Goal: Information Seeking & Learning: Learn about a topic

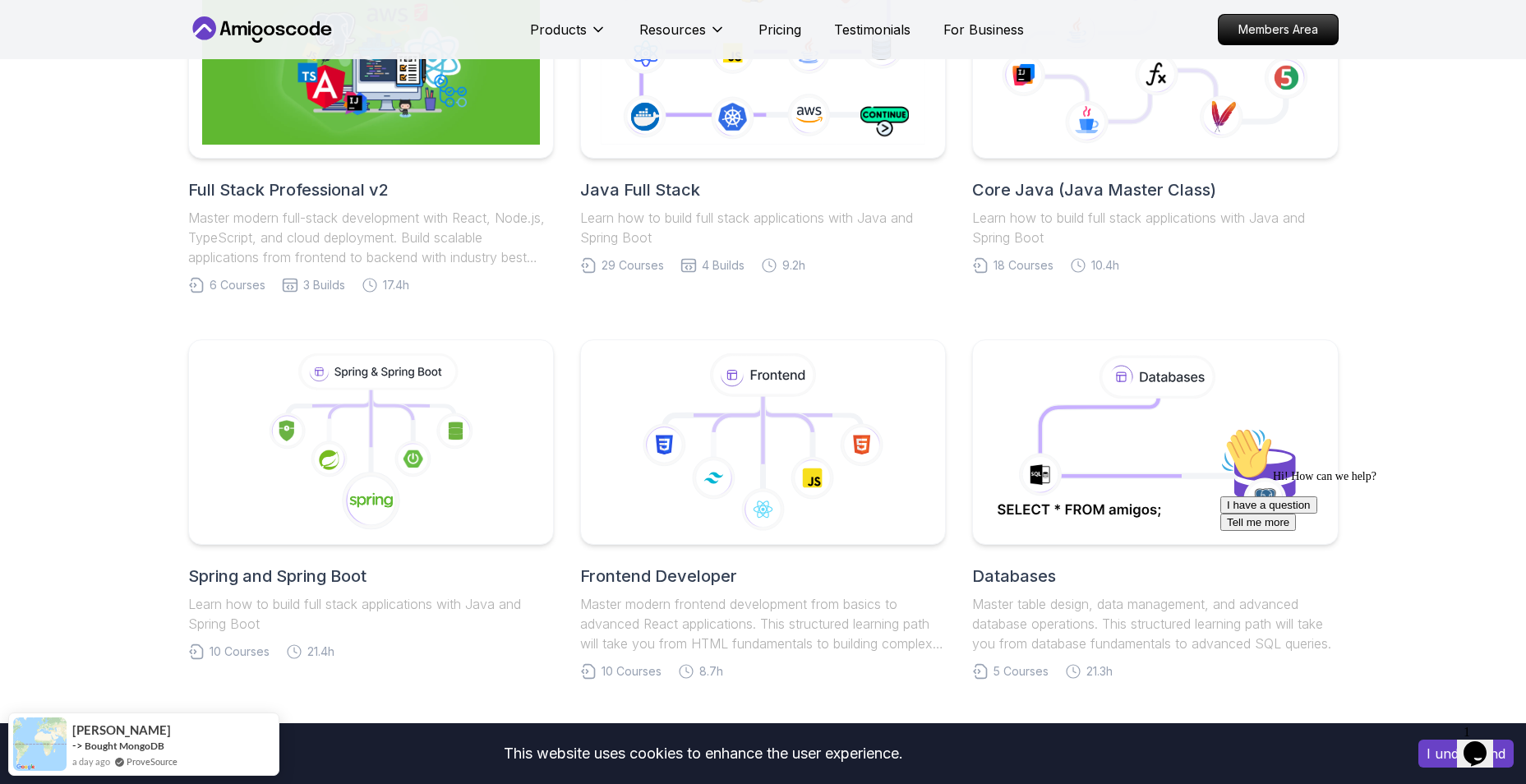
scroll to position [493, 0]
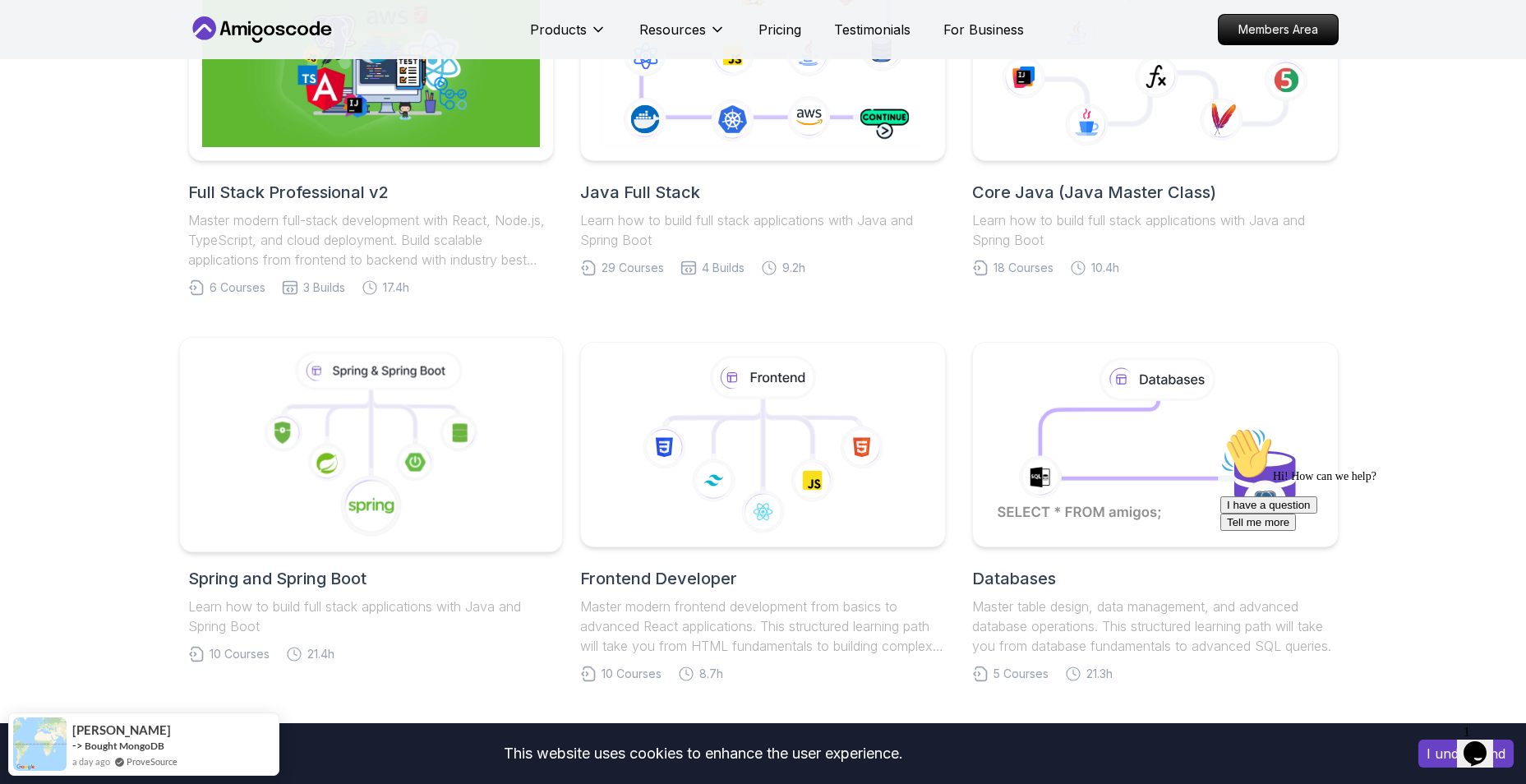
click at [418, 486] on icon at bounding box center [370, 444] width 355 height 186
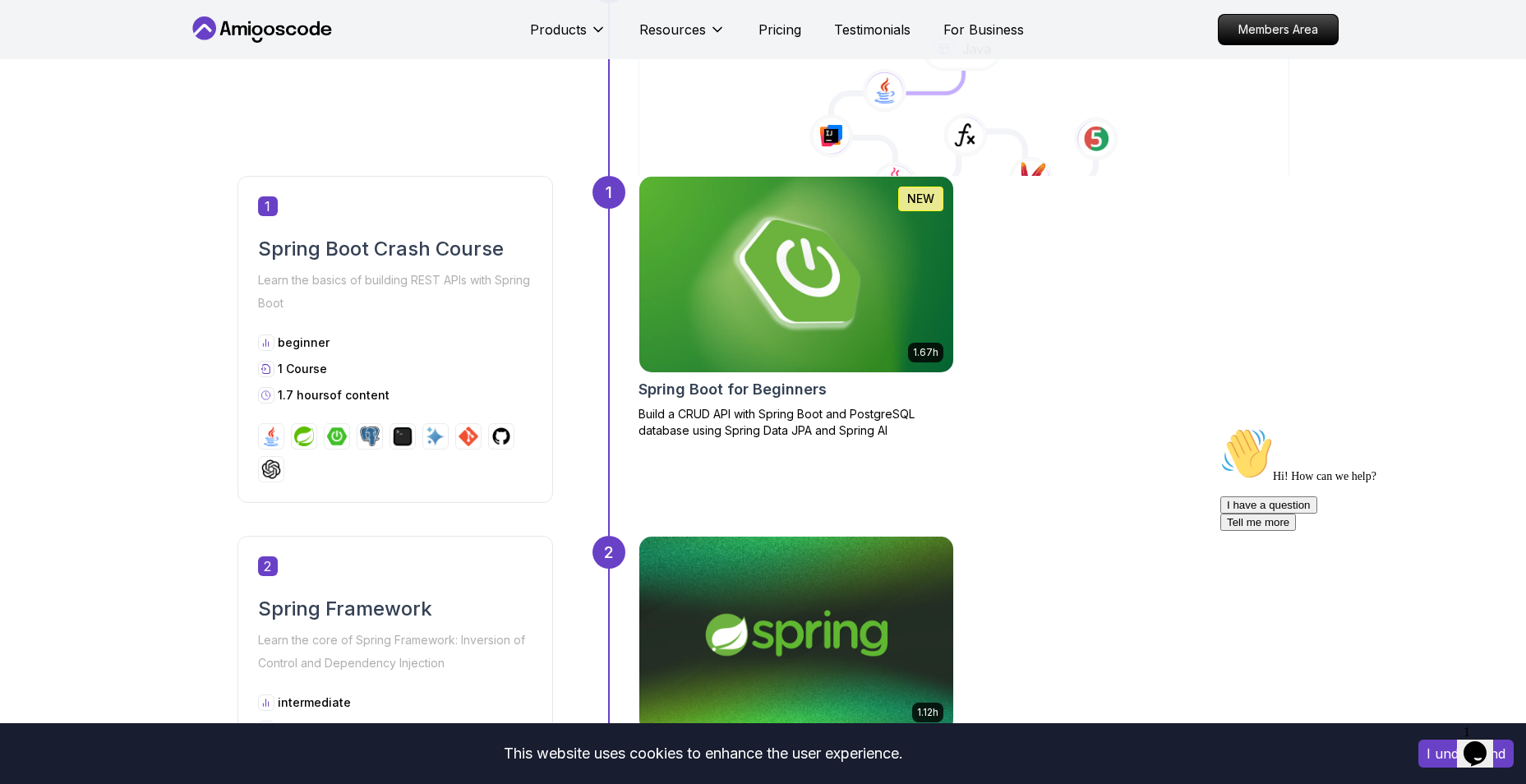
scroll to position [657, 0]
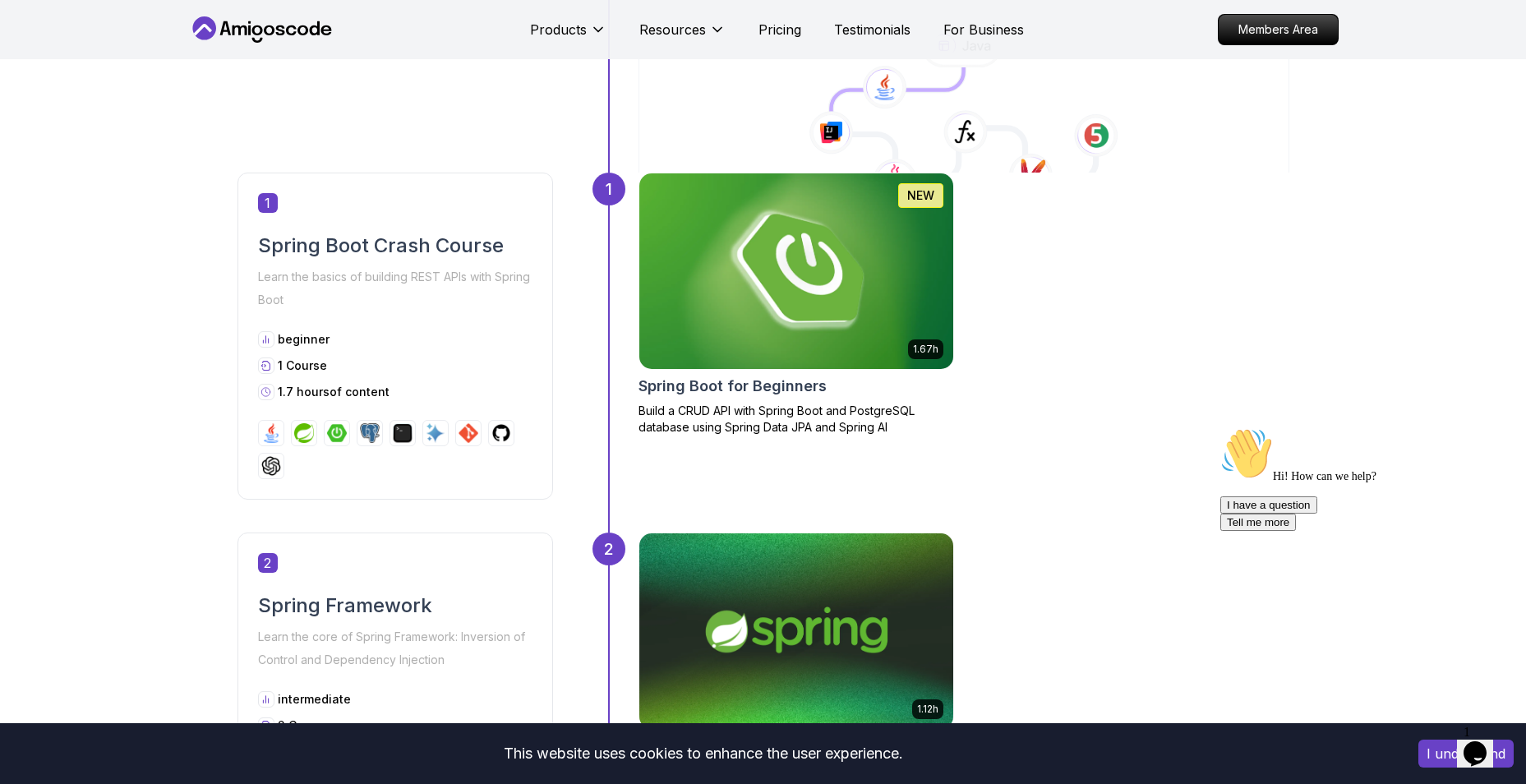
click at [749, 243] on img at bounding box center [795, 271] width 329 height 206
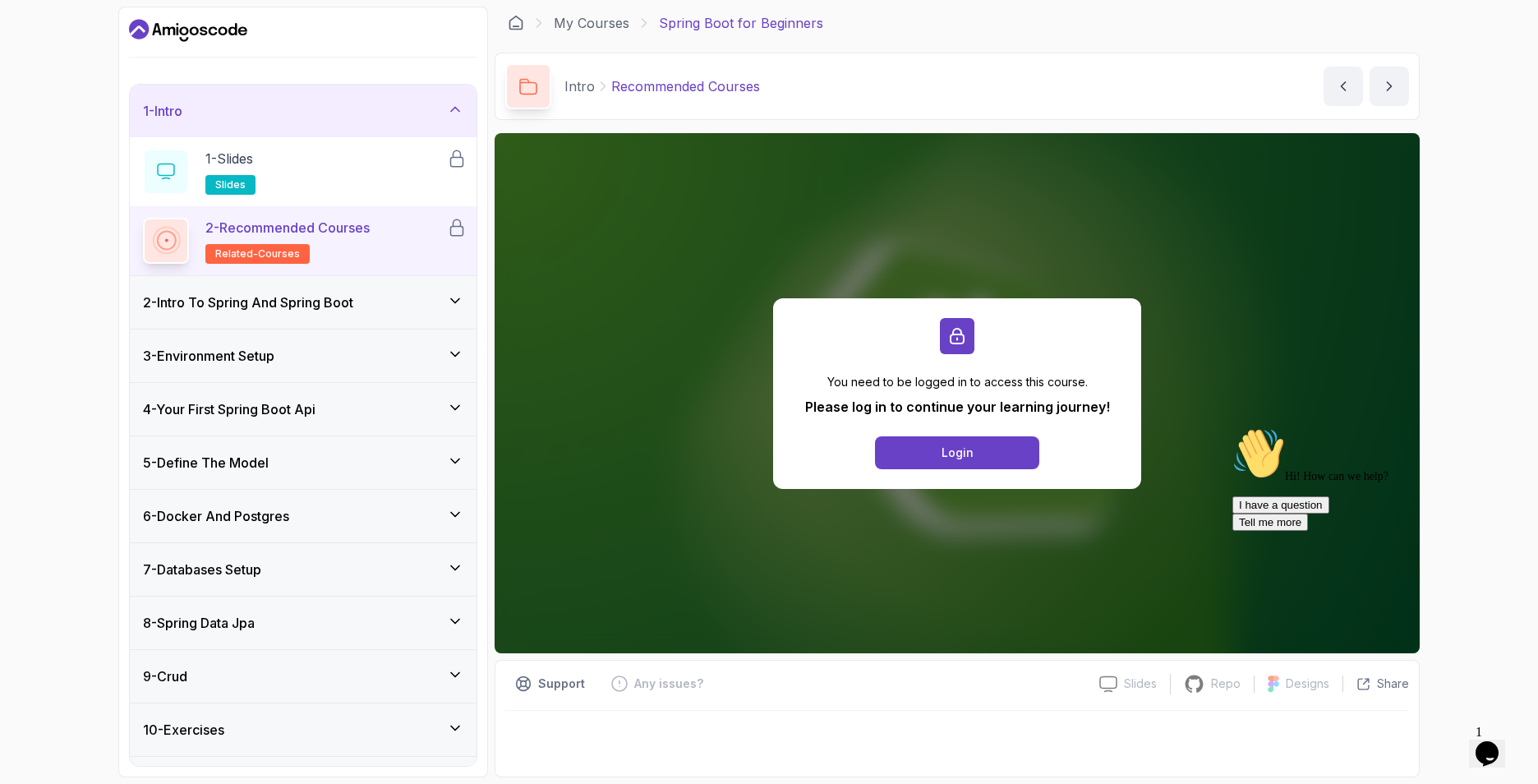
click at [351, 293] on h3 "2 - Intro To Spring And Spring Boot" at bounding box center [248, 302] width 210 height 20
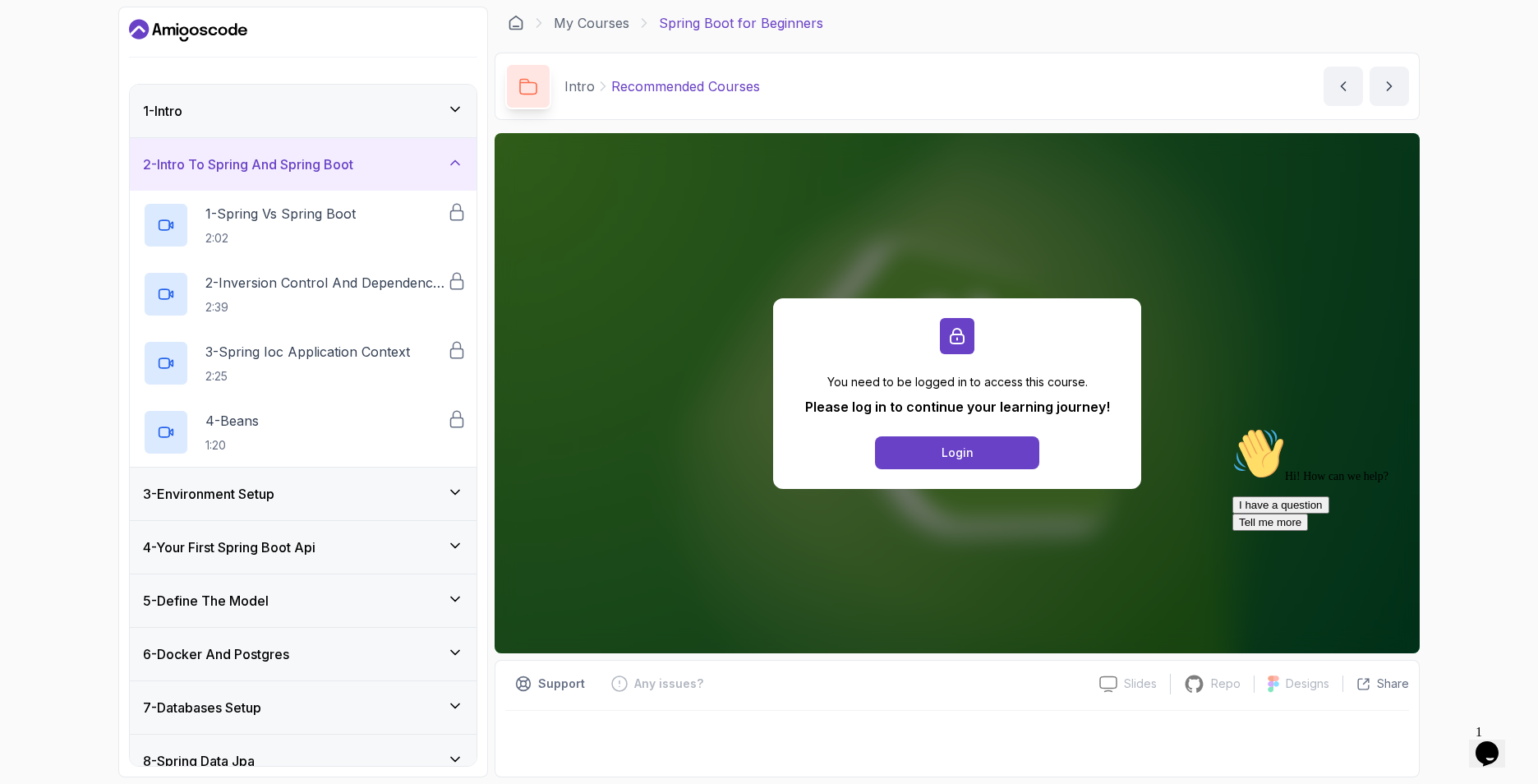
click at [462, 171] on div "2 - Intro To Spring And Spring Boot" at bounding box center [303, 164] width 321 height 20
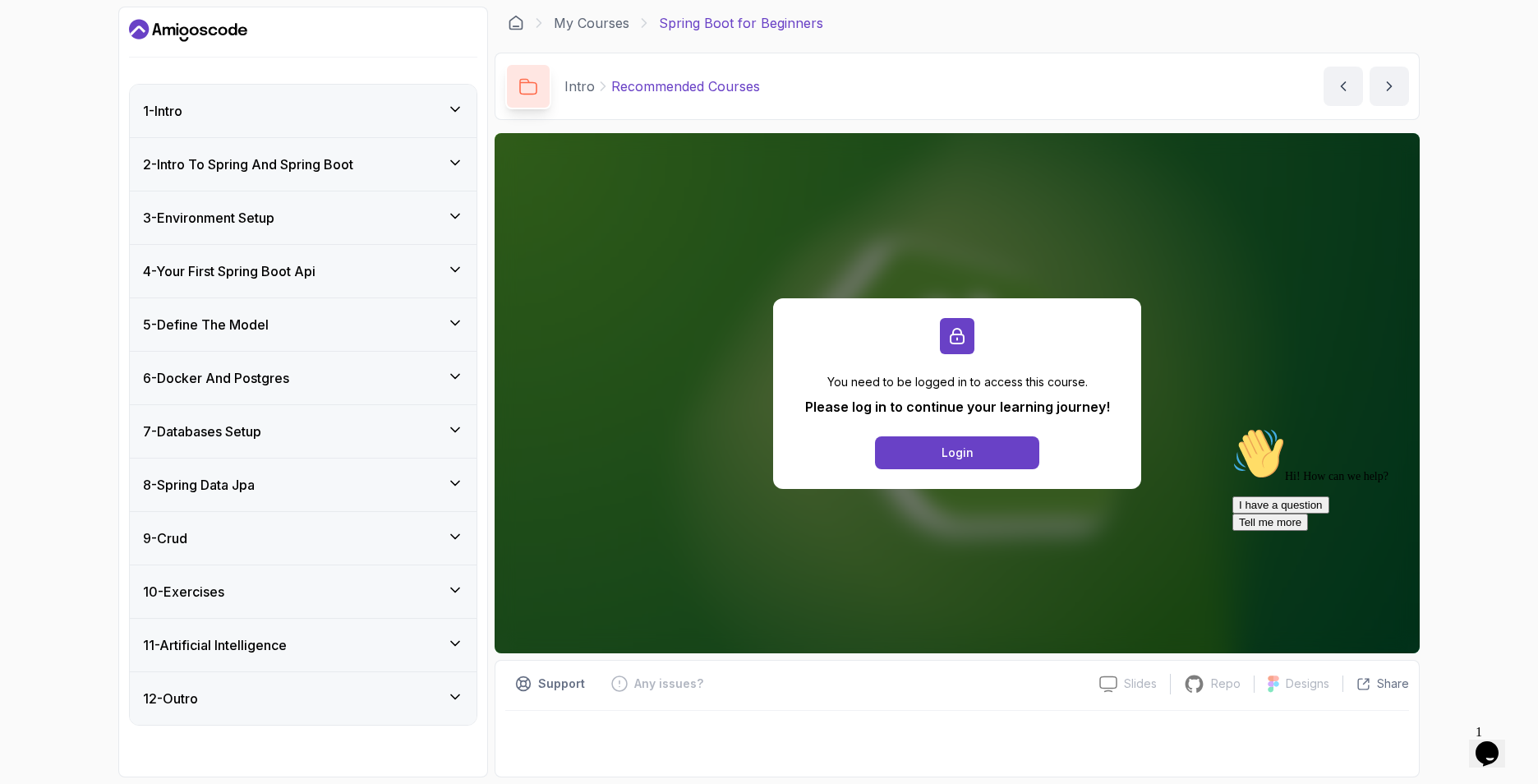
click at [428, 122] on div "1 - Intro" at bounding box center [304, 111] width 347 height 53
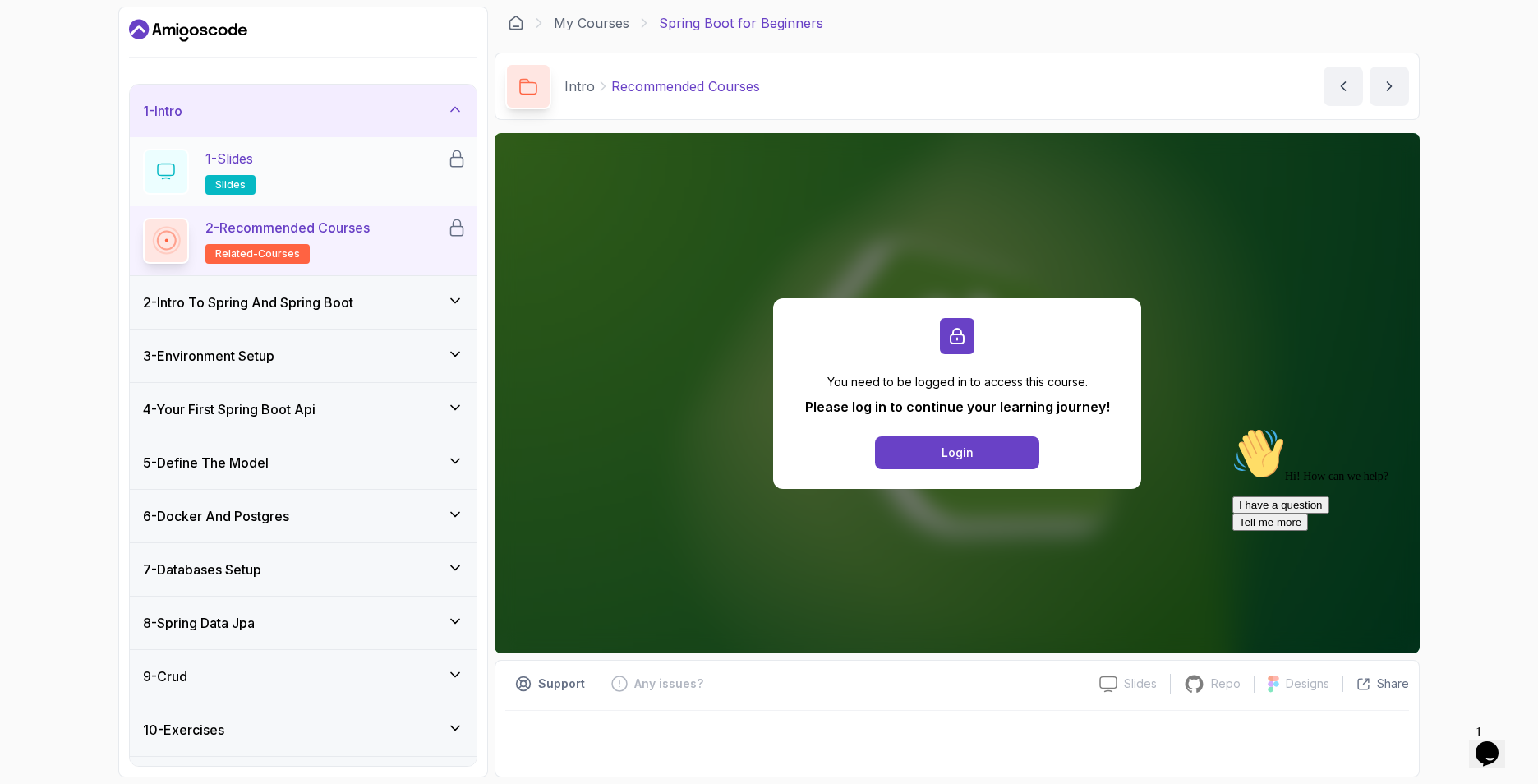
click at [231, 180] on span "slides" at bounding box center [231, 185] width 31 height 13
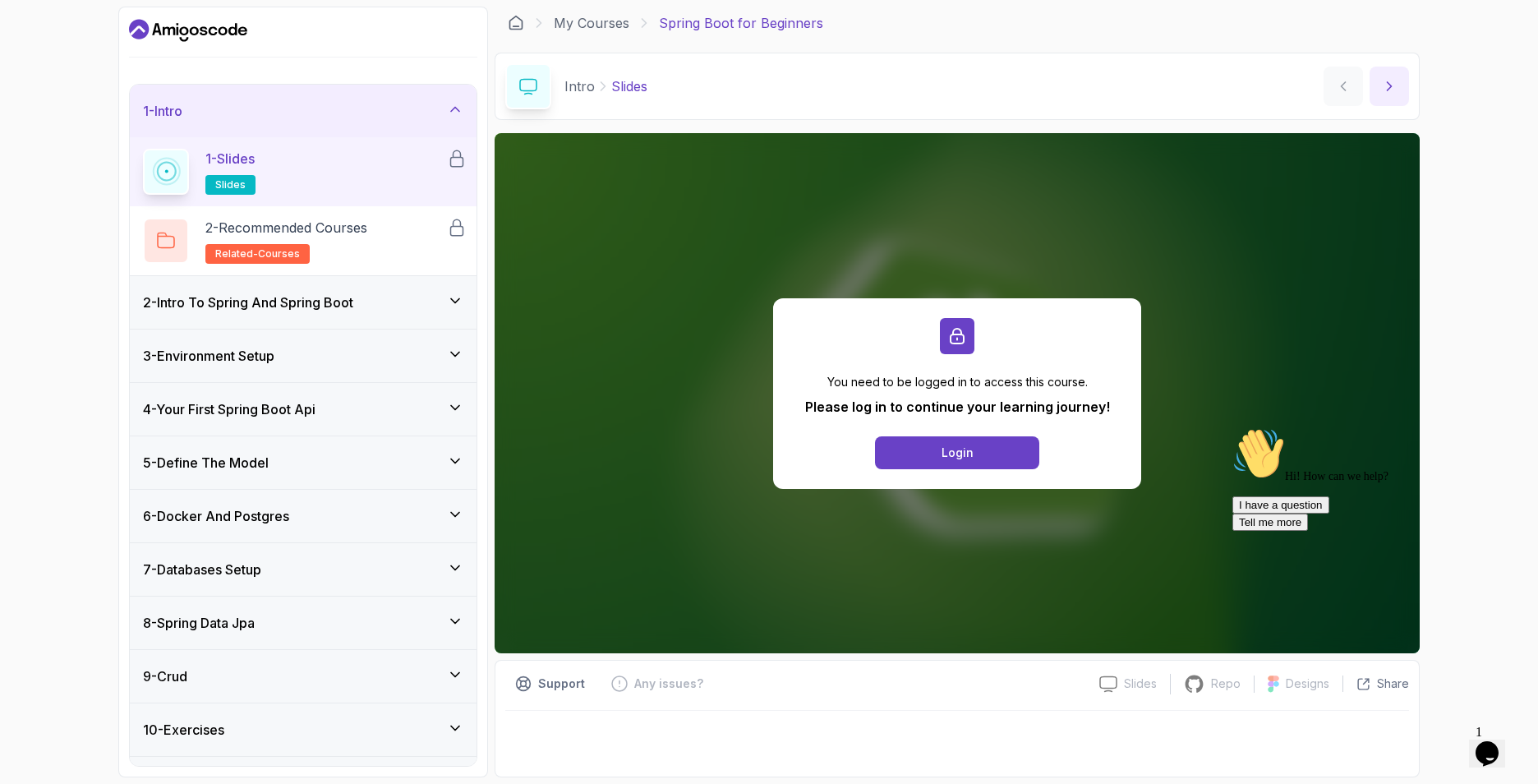
click at [1373, 87] on button "next content" at bounding box center [1389, 86] width 39 height 39
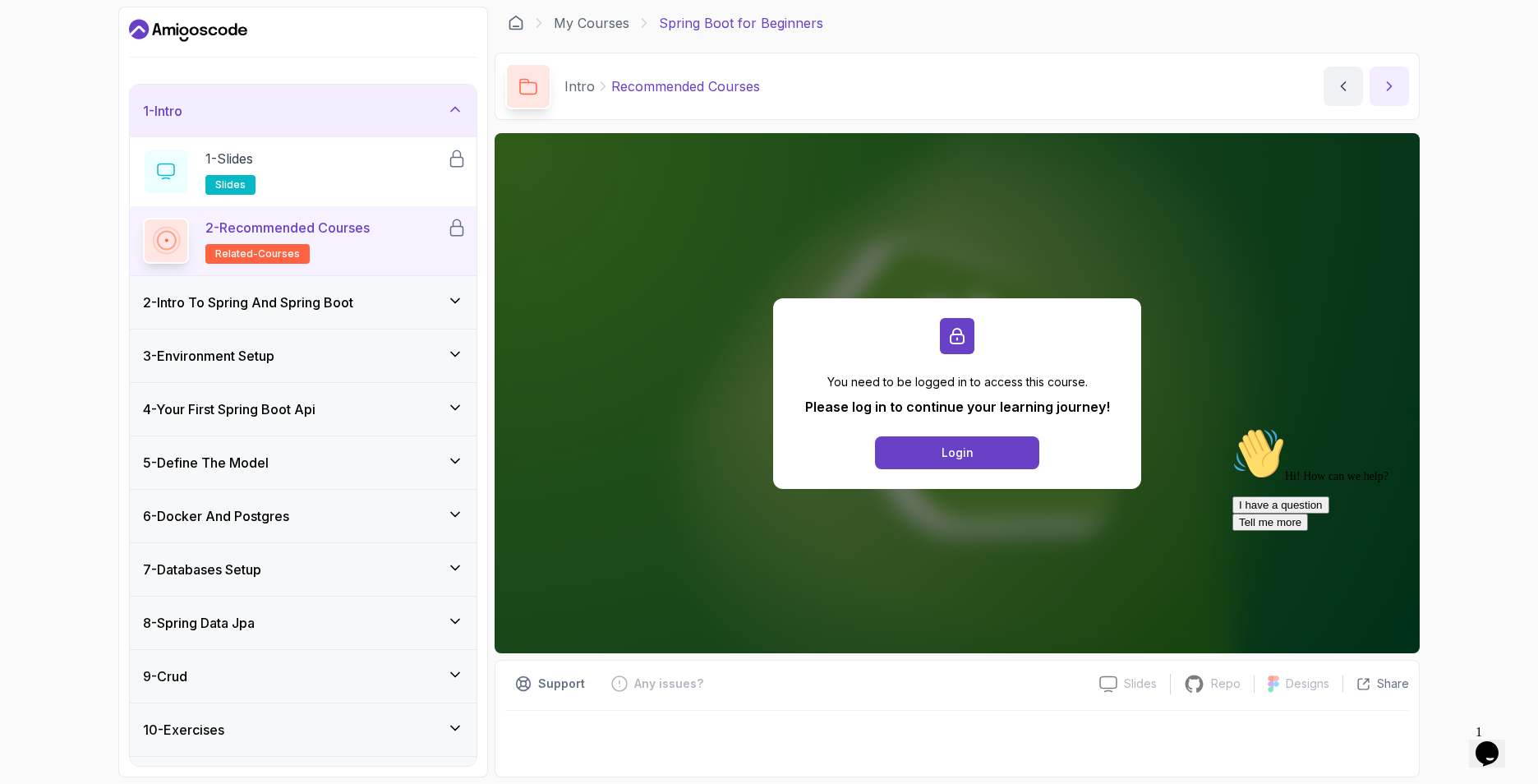
click at [1373, 87] on button "next content" at bounding box center [1389, 86] width 39 height 39
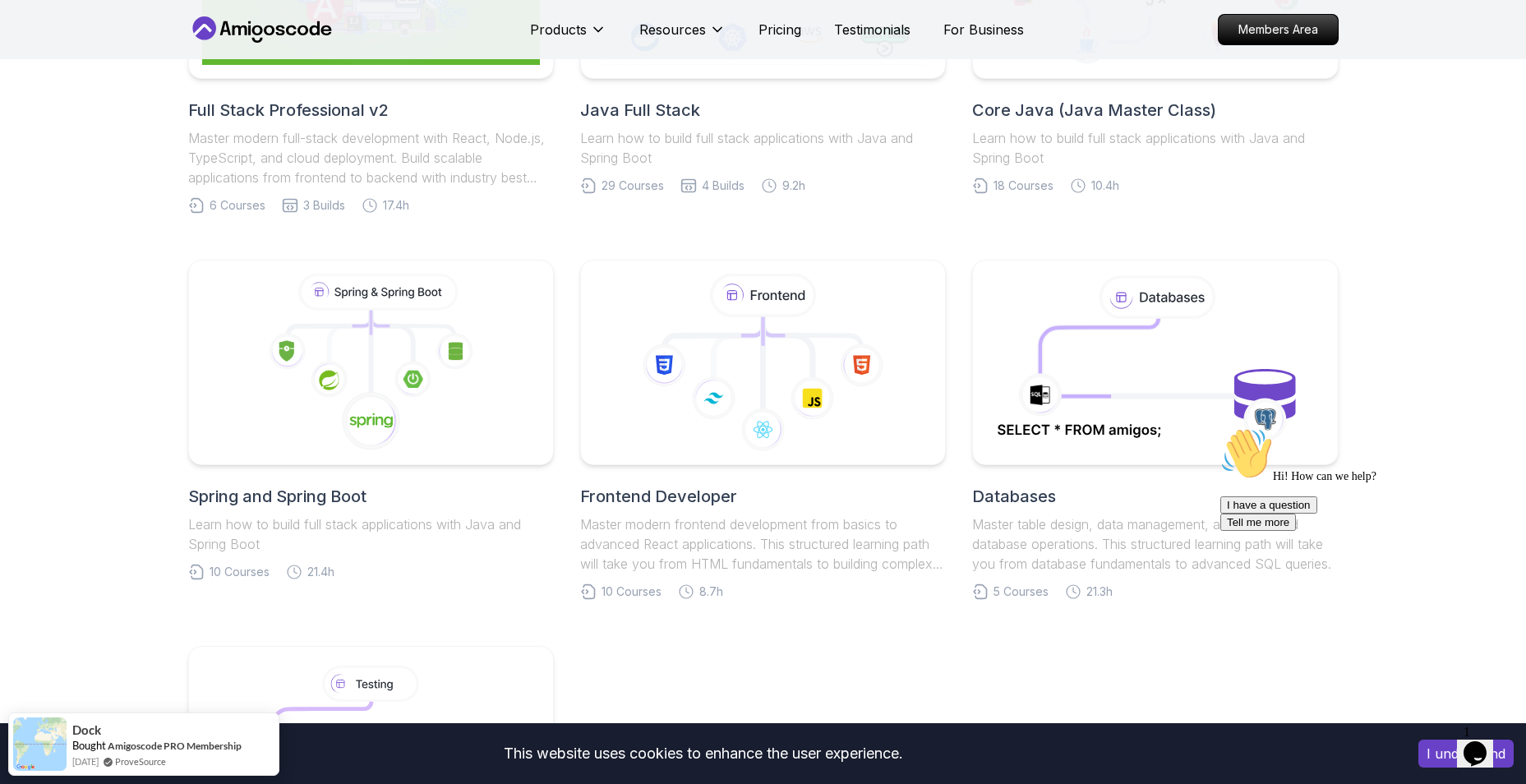
scroll to position [82, 0]
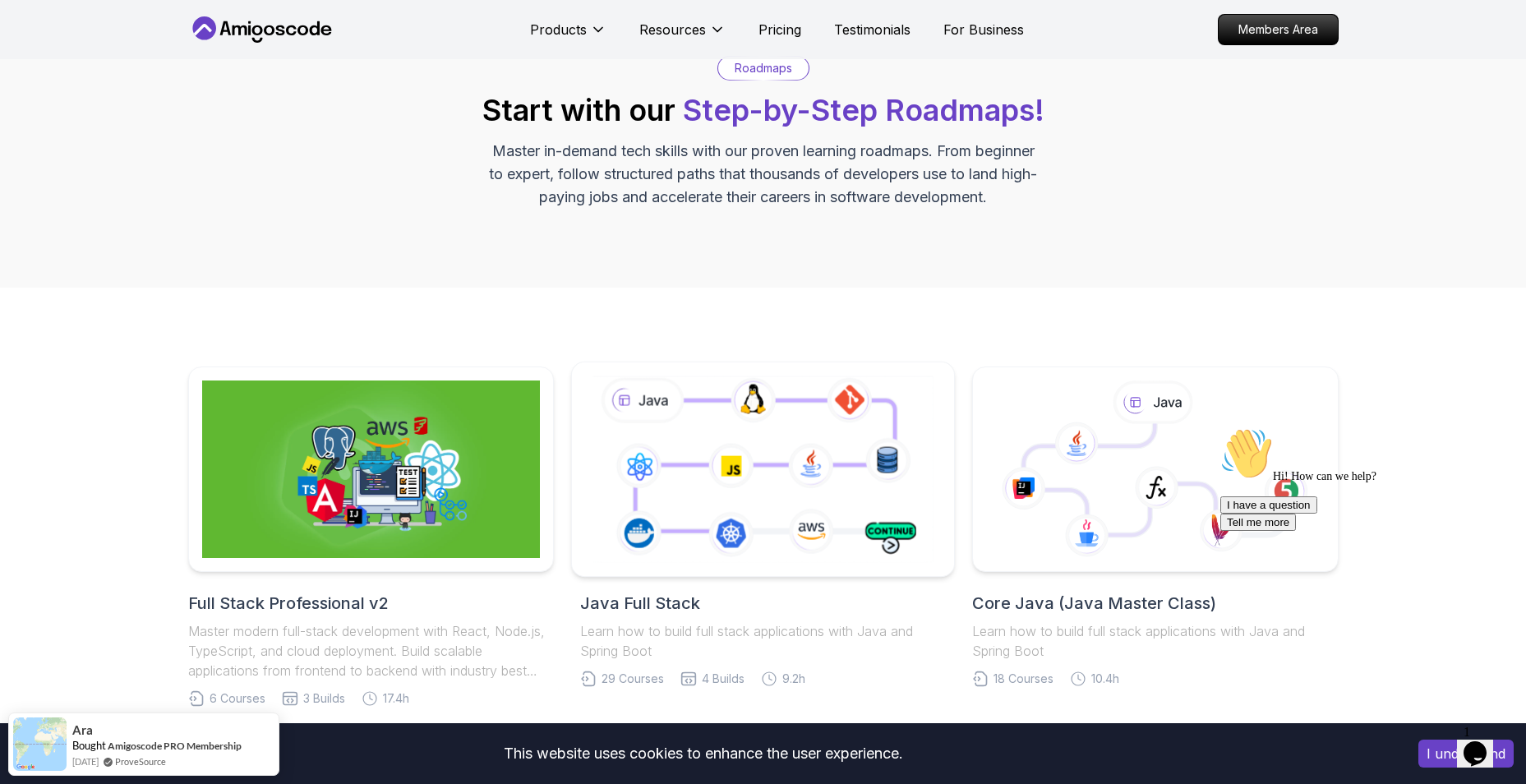
click at [749, 493] on icon at bounding box center [763, 469] width 348 height 193
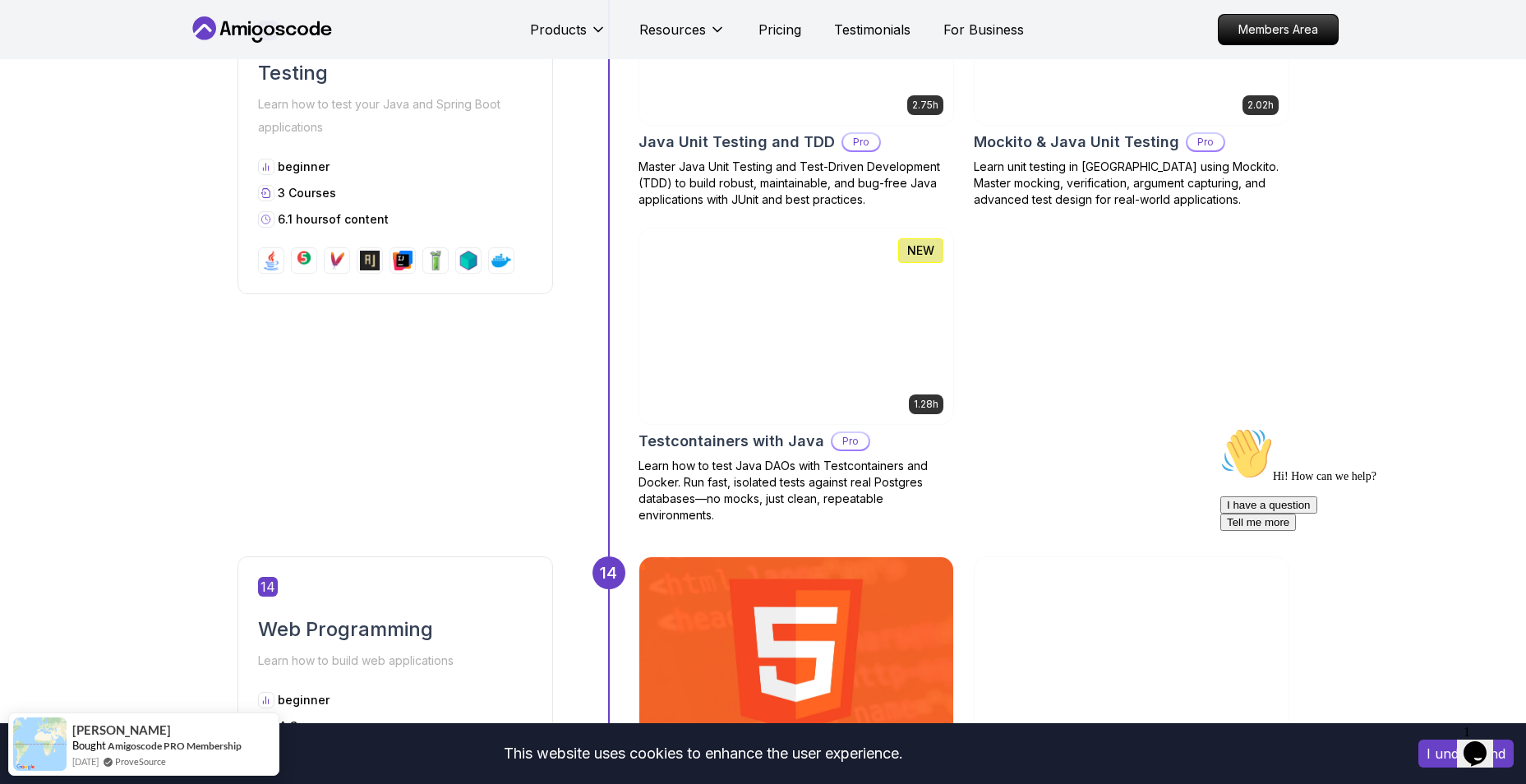
scroll to position [5750, 0]
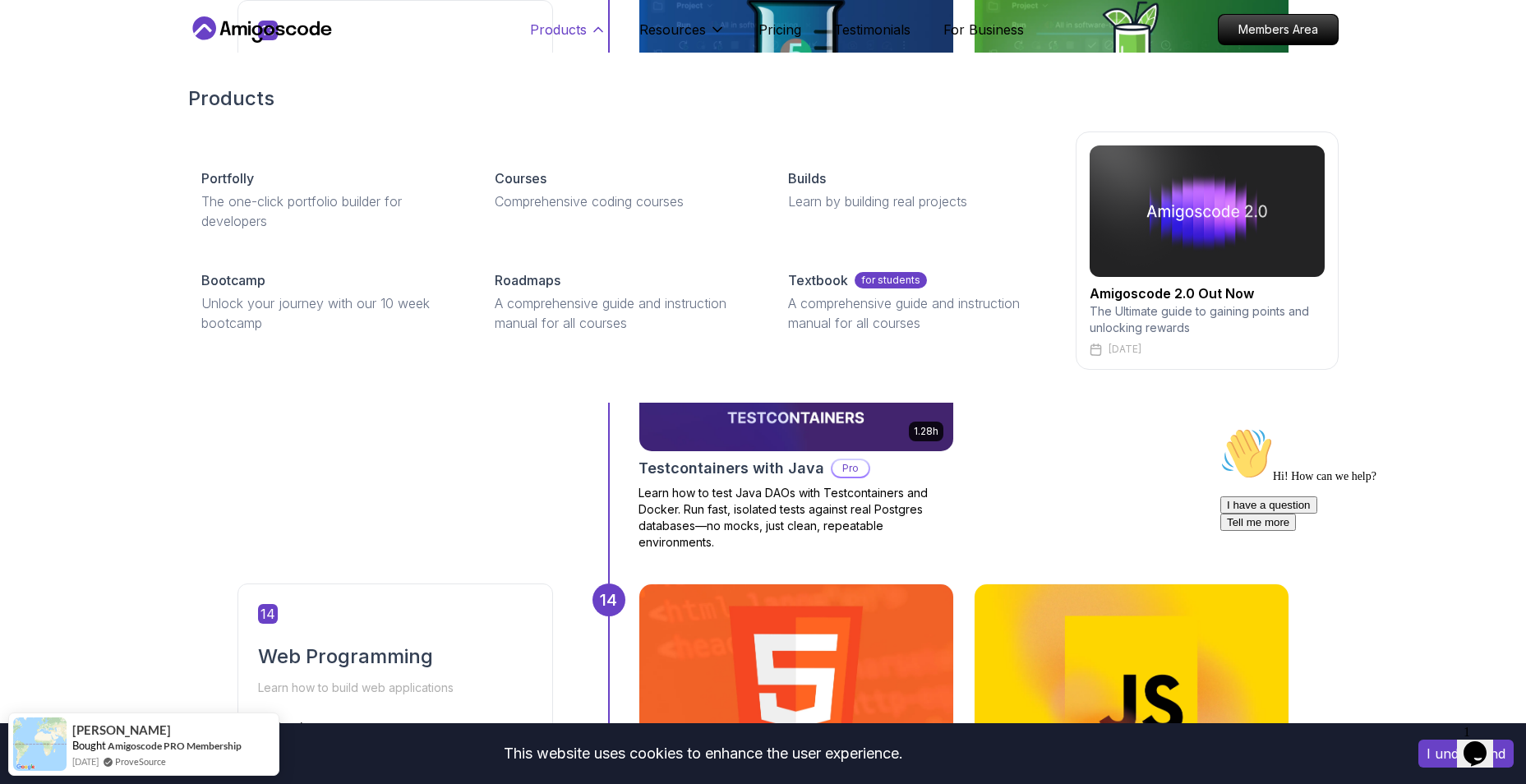
click at [573, 38] on p "Products" at bounding box center [558, 29] width 57 height 20
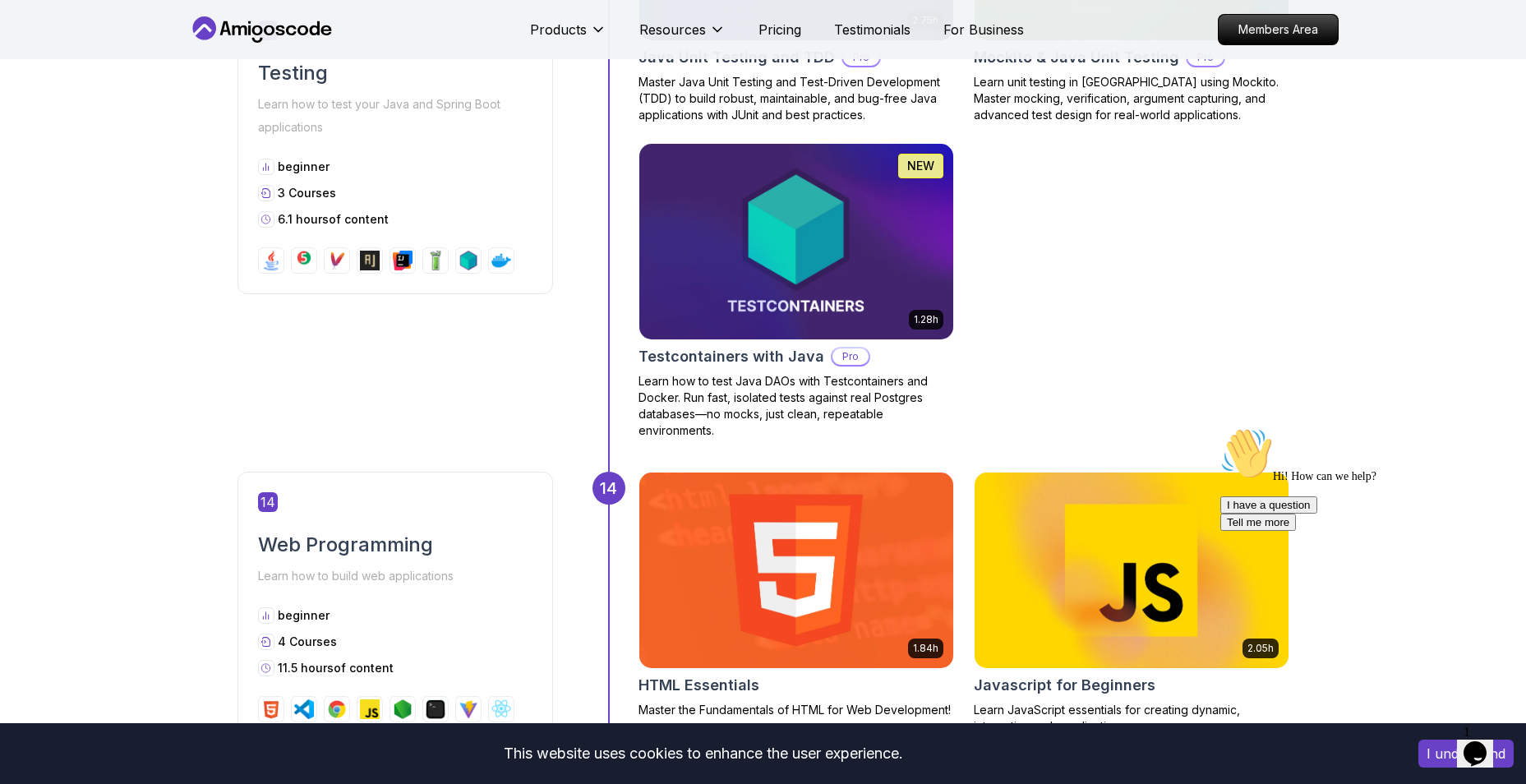
scroll to position [5832, 0]
